Goal: Task Accomplishment & Management: Manage account settings

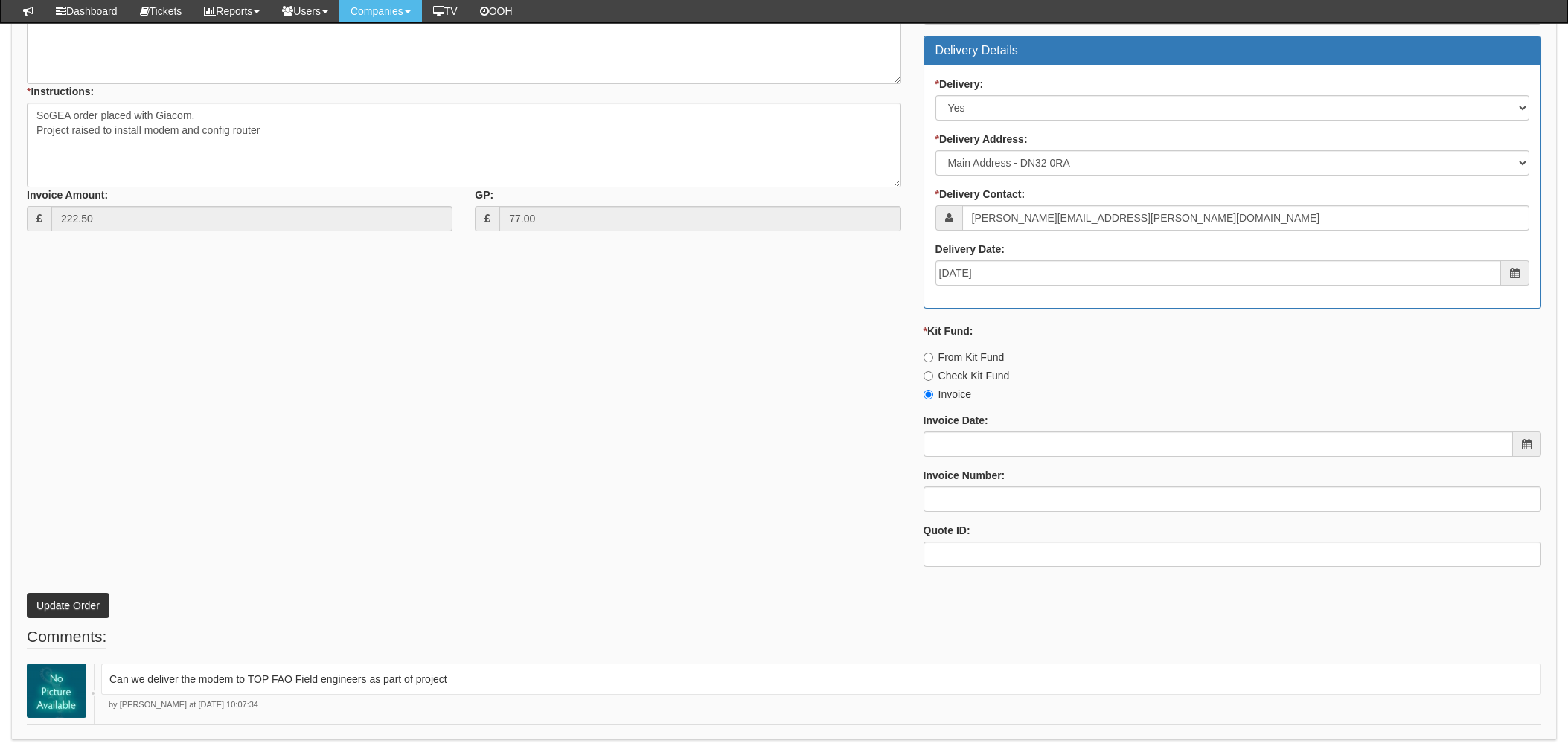
scroll to position [803, 0]
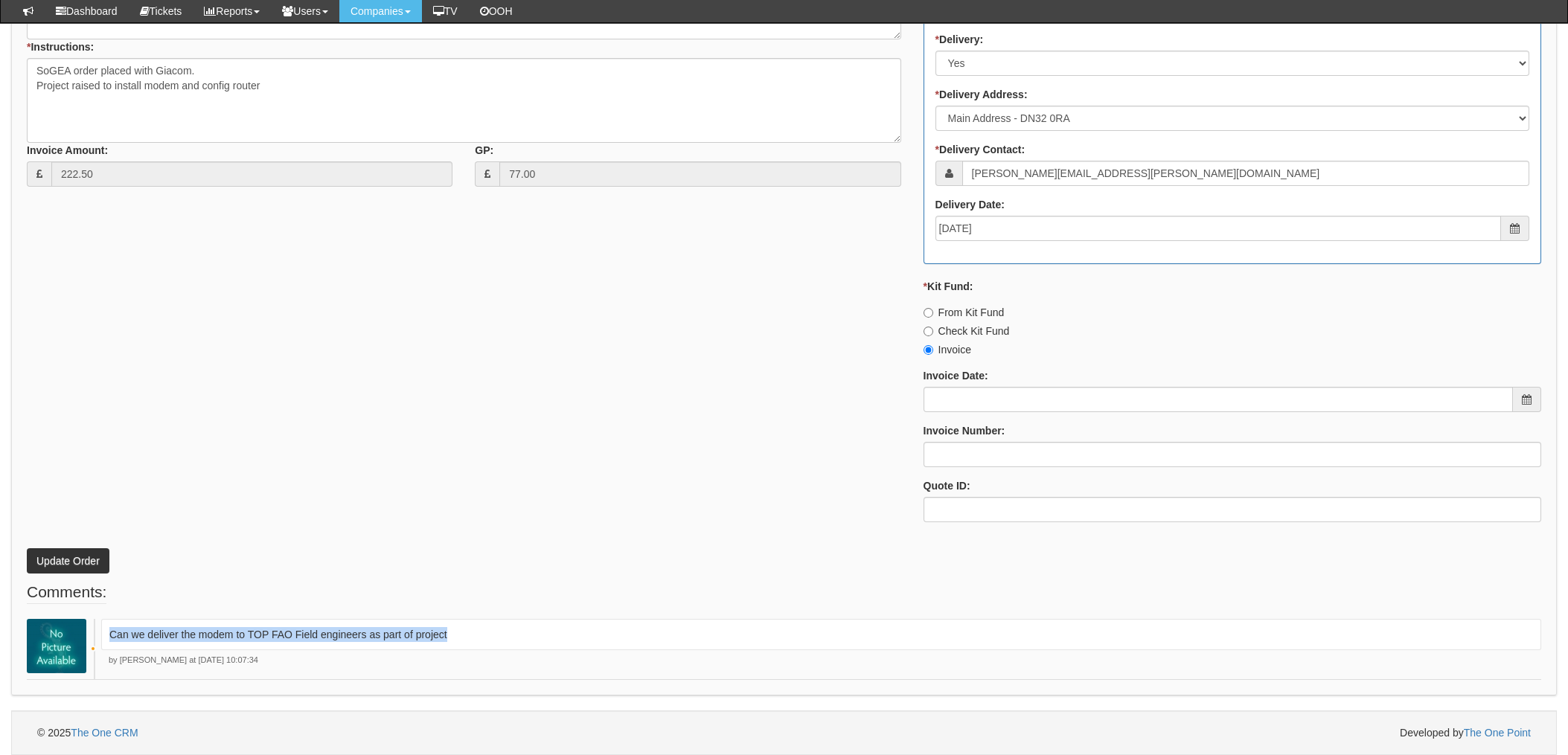
drag, startPoint x: 448, startPoint y: 634, endPoint x: 106, endPoint y: 634, distance: 342.0
click at [106, 634] on div "Can we deliver the modem to TOP FAO Field engineers as part of project" at bounding box center [821, 635] width 1441 height 31
drag, startPoint x: 106, startPoint y: 634, endPoint x: 142, endPoint y: 638, distance: 36.2
copy p "Can we deliver the modem to TOP FAO Field engineers as part of project"
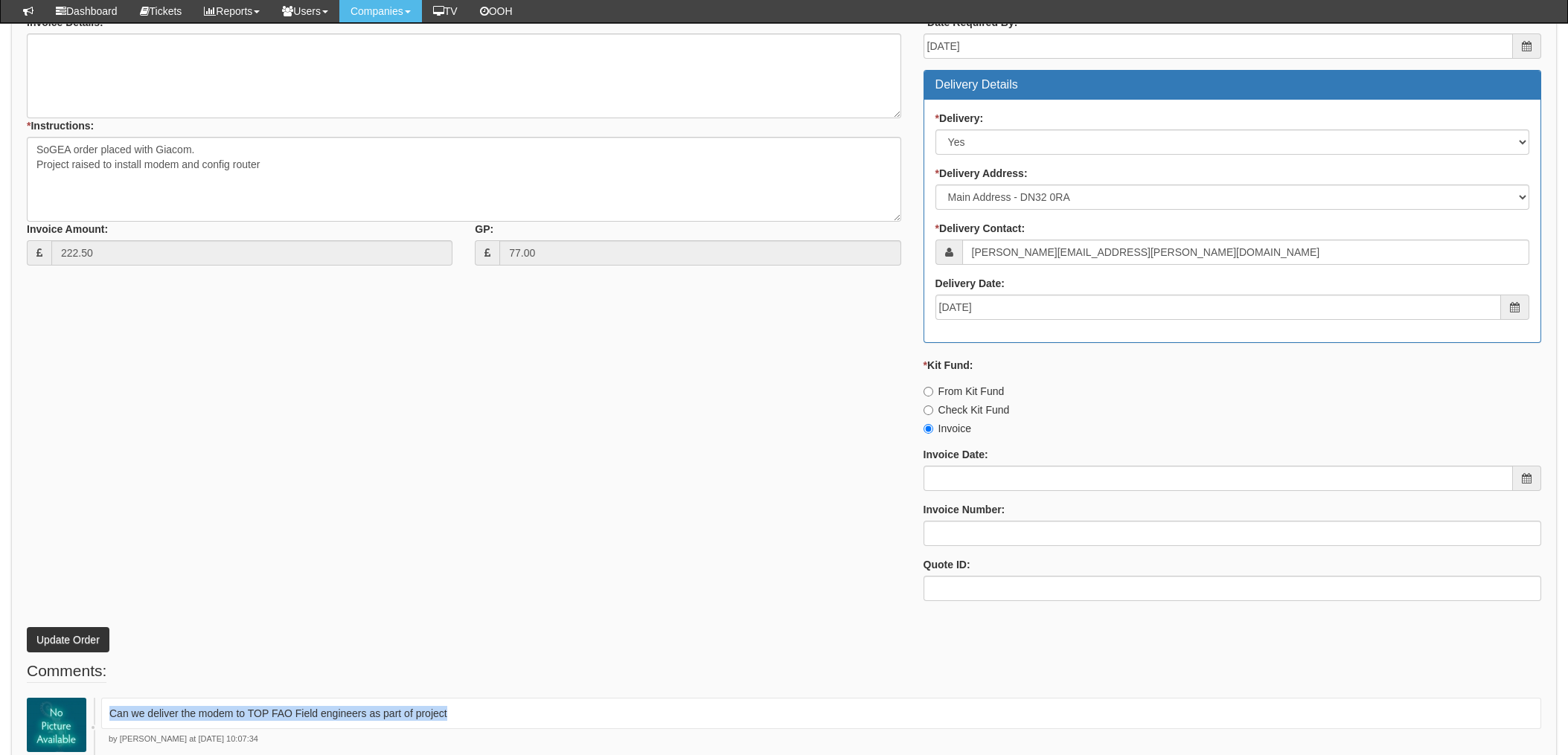
scroll to position [604, 0]
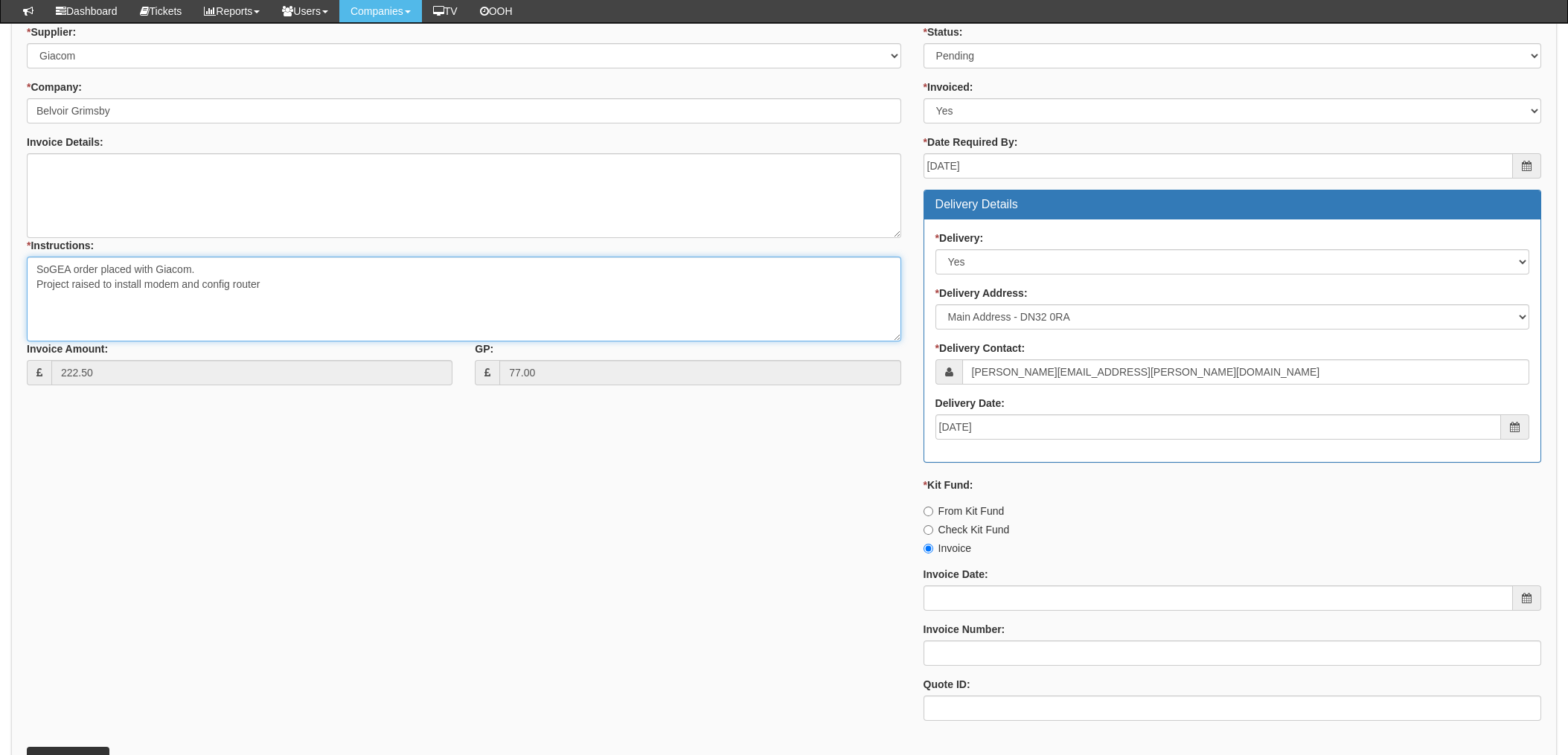
click at [288, 293] on textarea "SoGEA order placed with Giacom. Project raised to install modem and config rout…" at bounding box center [464, 299] width 874 height 85
paste textarea "Can we deliver the modem to TOP FAO Field engineers as part of project"
type textarea "SoGEA order placed with Giacom. Project raised to install modem and config rout…"
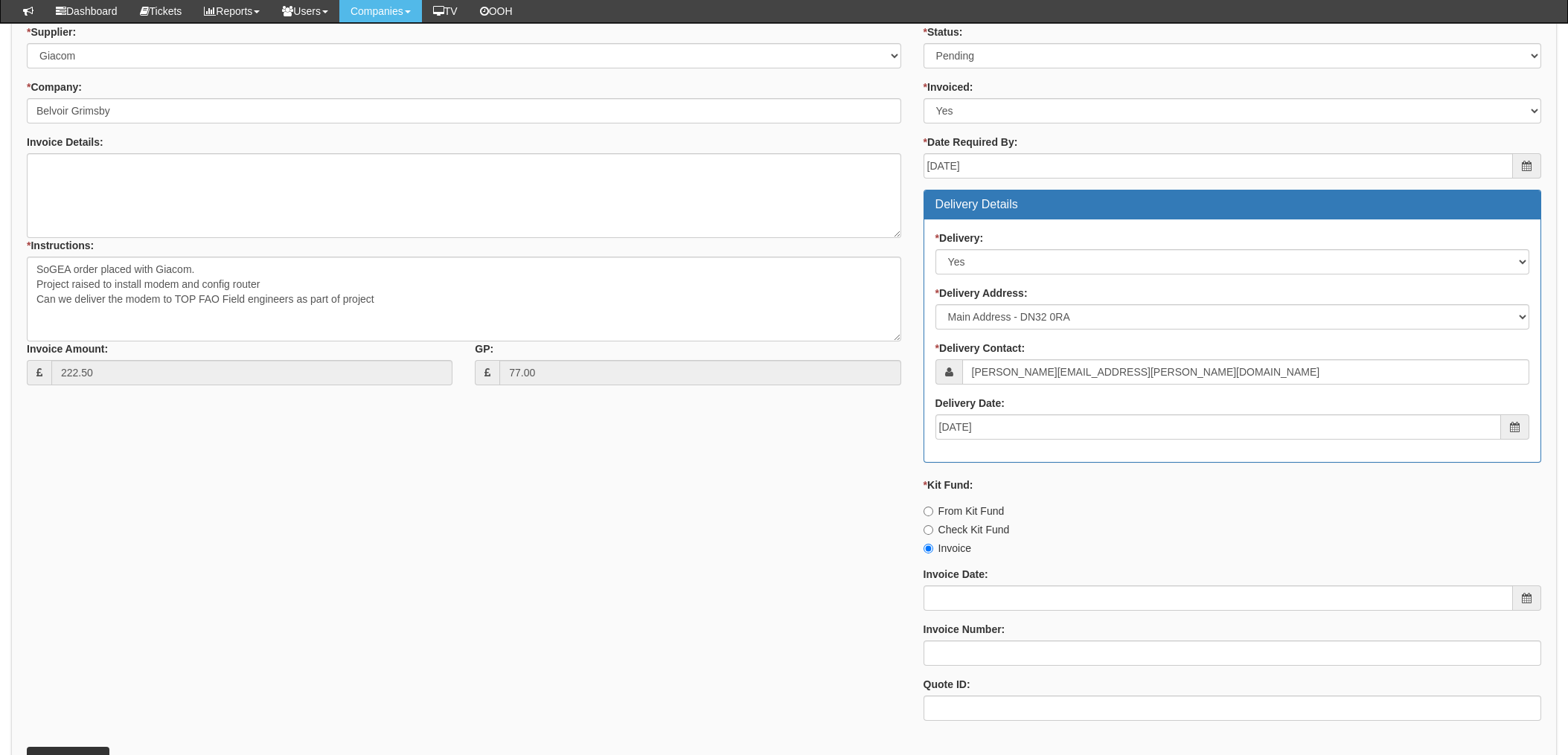
click at [383, 548] on div "* Supplier: Select 123 REG.co.uk 1Password 3 4Gon AA Jones Electric Ltd Abzorb …" at bounding box center [784, 378] width 1537 height 708
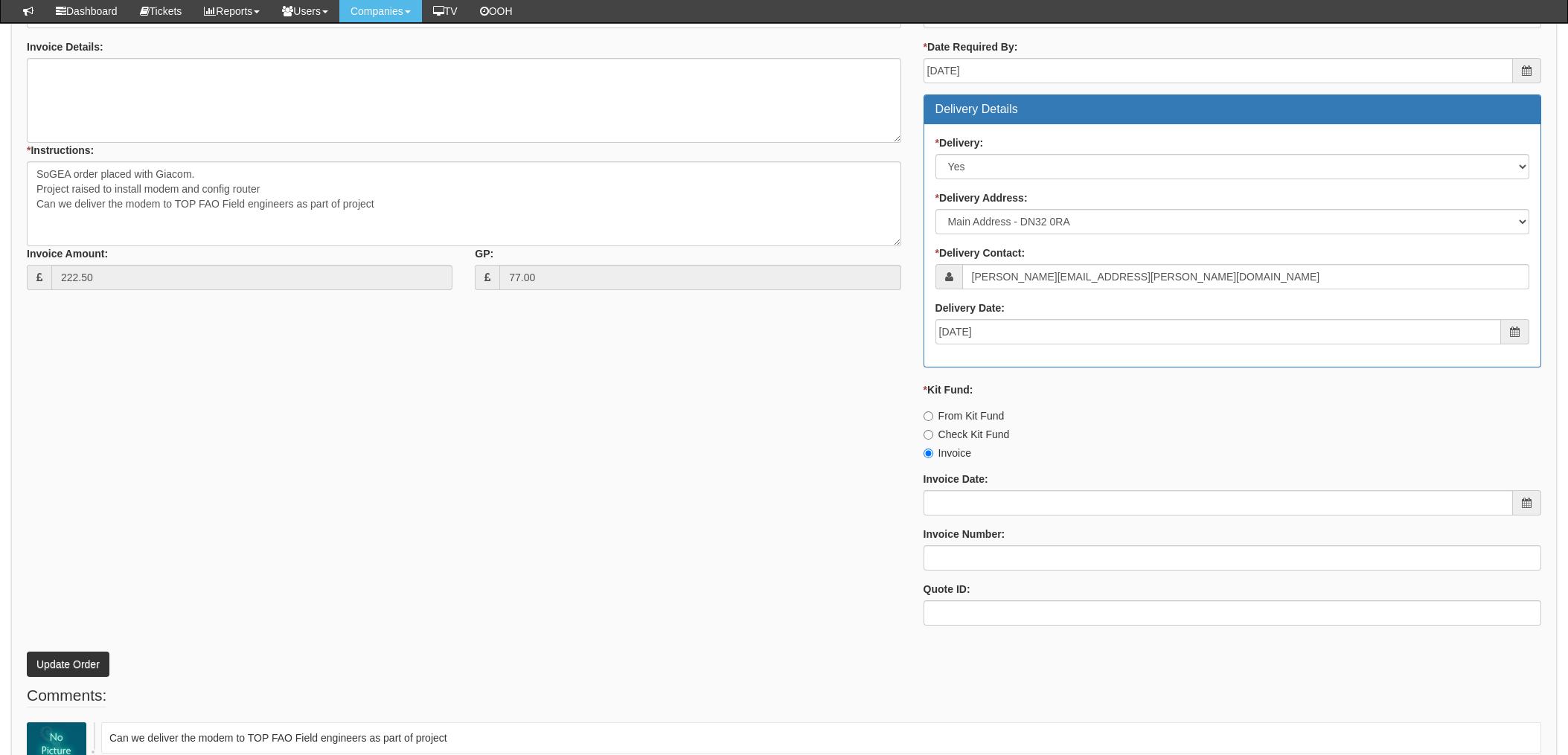
scroll to position [803, 0]
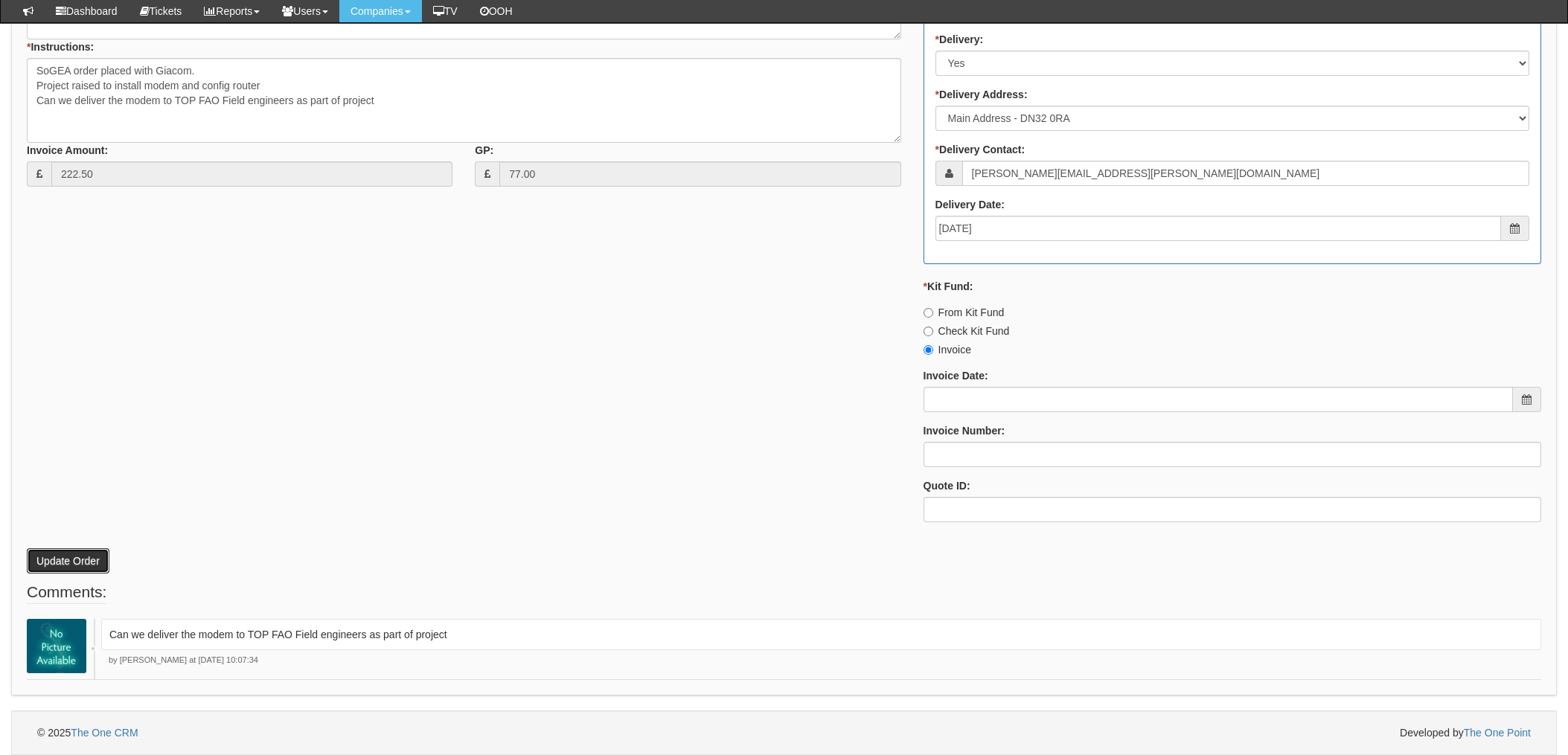
click at [49, 559] on button "Update Order" at bounding box center [68, 561] width 82 height 25
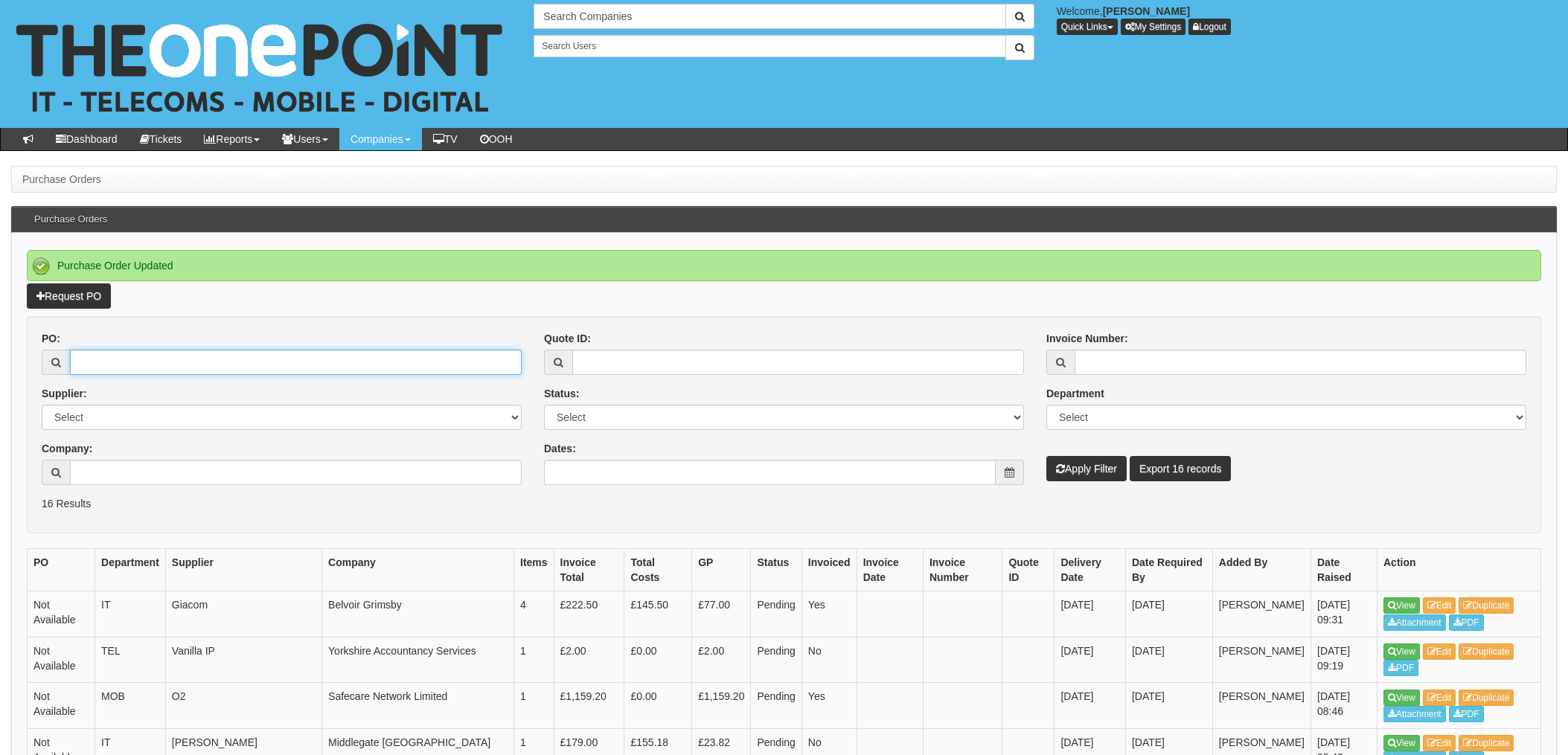
drag, startPoint x: 120, startPoint y: 360, endPoint x: 237, endPoint y: 367, distance: 117.2
click at [120, 360] on input "PO:" at bounding box center [295, 363] width 452 height 25
type input "19572"
click at [1047, 456] on button "Apply Filter" at bounding box center [1086, 469] width 80 height 25
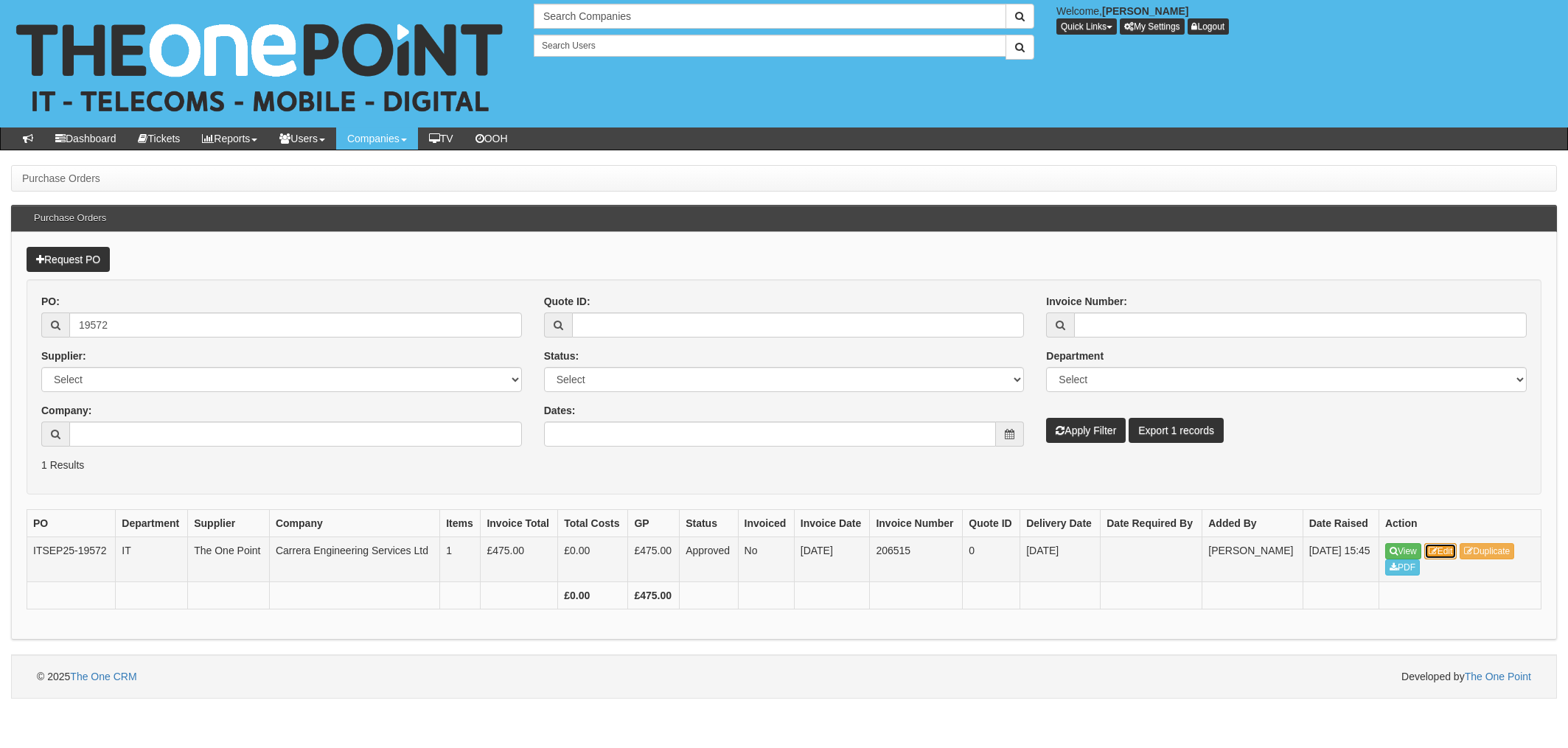
click at [1442, 552] on link "Edit" at bounding box center [1441, 551] width 33 height 16
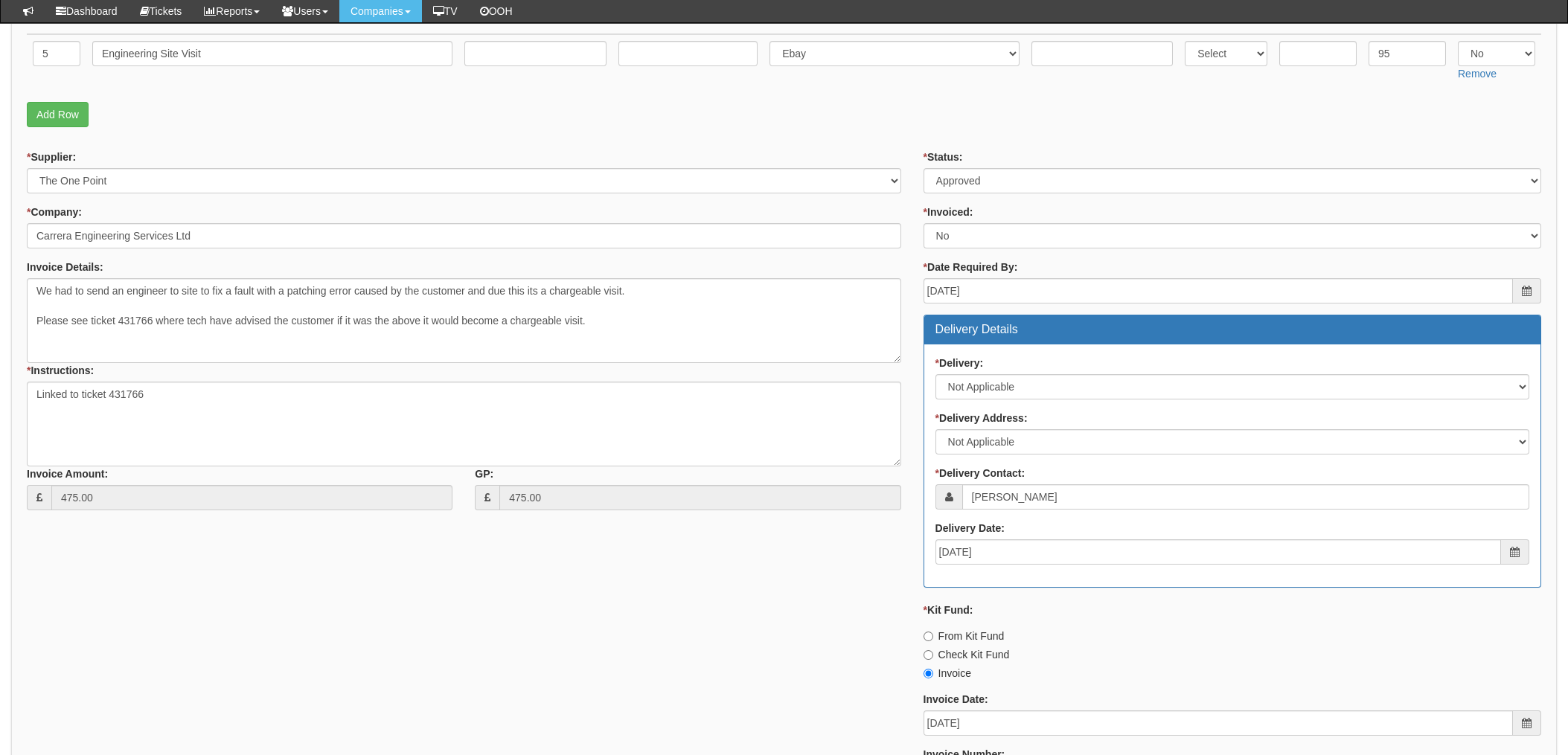
scroll to position [287, 0]
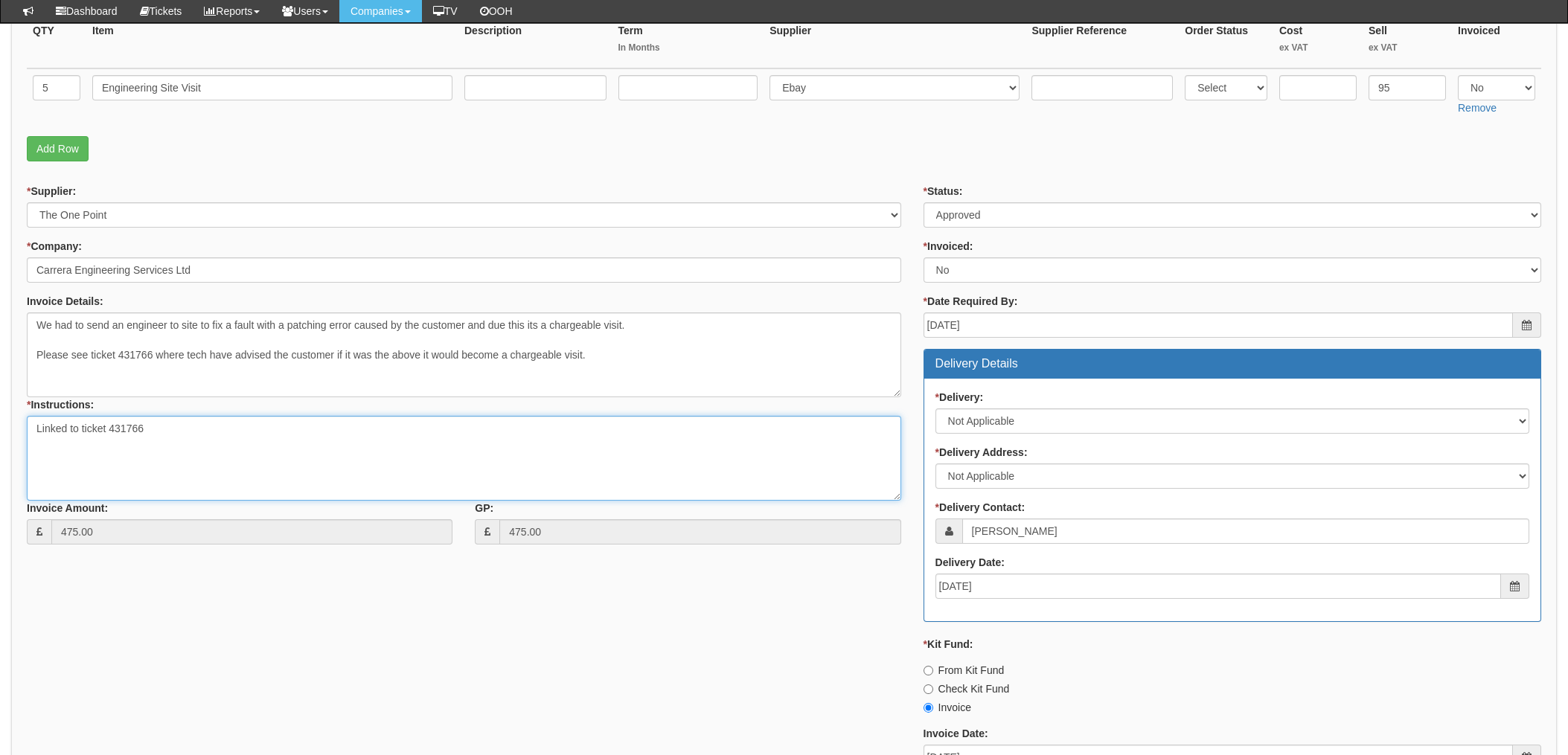
drag, startPoint x: 137, startPoint y: 426, endPoint x: 164, endPoint y: 428, distance: 27.1
click at [137, 426] on textarea "Linked to ticket 431766" at bounding box center [464, 458] width 874 height 85
drag, startPoint x: 149, startPoint y: 426, endPoint x: 112, endPoint y: 425, distance: 37.0
click at [112, 425] on textarea "Linked to ticket 431766" at bounding box center [464, 458] width 874 height 85
click at [342, 434] on textarea "Linked to ticket 431766" at bounding box center [464, 458] width 874 height 85
